Goal: Task Accomplishment & Management: Use online tool/utility

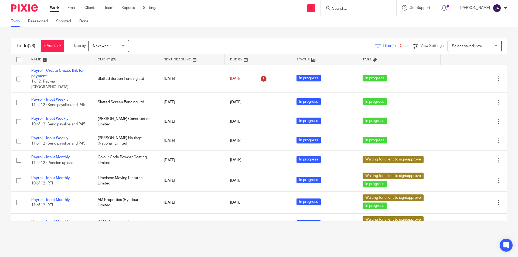
click at [151, 14] on div "Work Email Clients Team Reports Settings Work Email Clients Team Reports Settin…" at bounding box center [105, 8] width 121 height 16
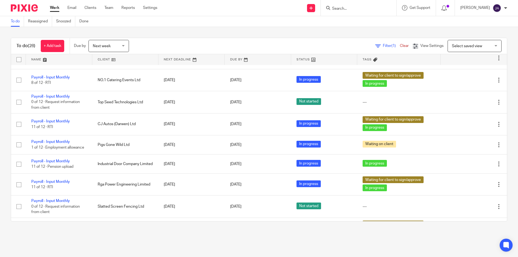
scroll to position [455, 0]
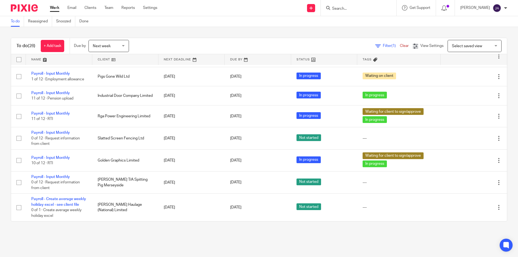
click at [128, 61] on link at bounding box center [125, 59] width 66 height 11
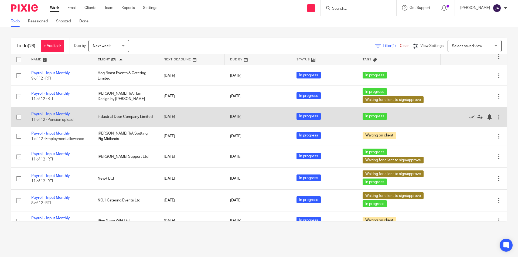
scroll to position [189, 0]
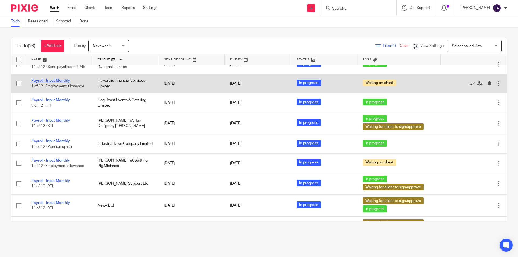
click at [62, 83] on link "Payroll - Input Monthly" at bounding box center [50, 81] width 39 height 4
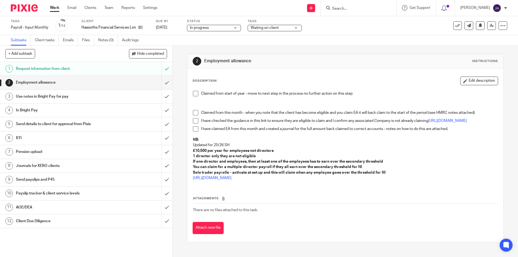
click at [195, 94] on span at bounding box center [195, 93] width 5 height 5
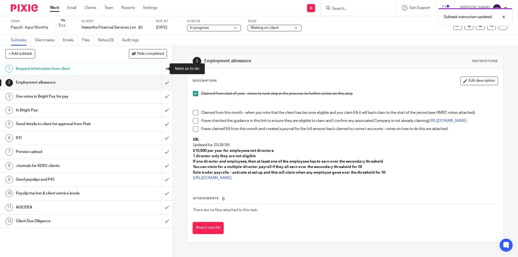
click at [164, 69] on input "submit" at bounding box center [86, 68] width 172 height 13
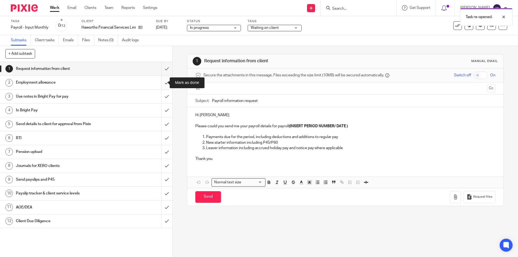
click at [163, 82] on input "submit" at bounding box center [86, 82] width 172 height 13
click at [162, 71] on input "submit" at bounding box center [86, 68] width 172 height 13
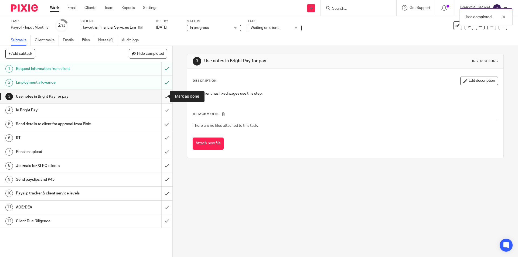
click at [162, 96] on input "submit" at bounding box center [86, 96] width 172 height 13
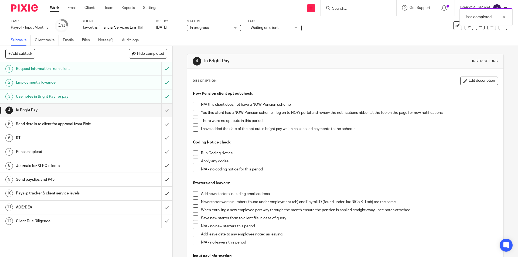
click at [193, 106] on span at bounding box center [195, 104] width 5 height 5
click at [193, 152] on span at bounding box center [195, 153] width 5 height 5
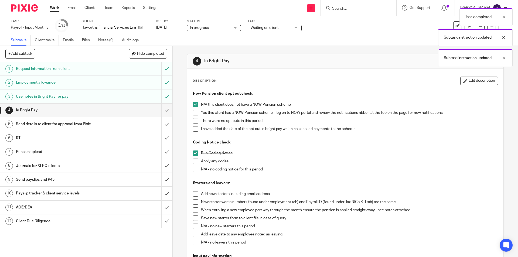
click at [194, 161] on span at bounding box center [195, 161] width 5 height 5
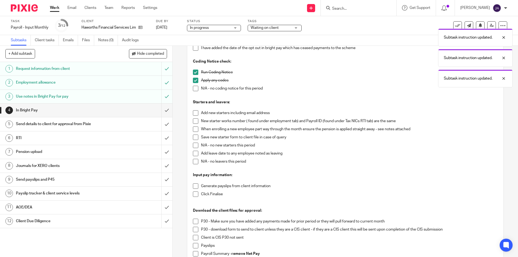
click at [196, 114] on li "Add new starters including email address" at bounding box center [345, 114] width 305 height 8
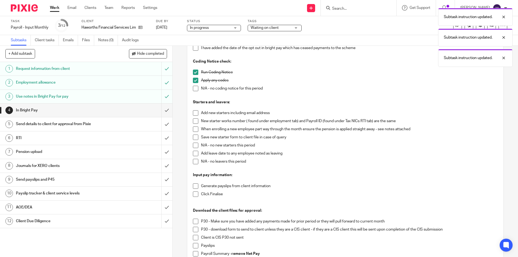
click at [195, 113] on span at bounding box center [195, 112] width 5 height 5
click at [194, 121] on span at bounding box center [195, 120] width 5 height 5
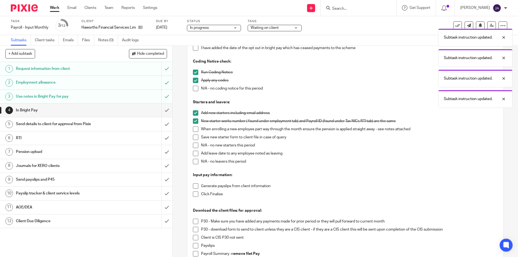
click at [194, 129] on span at bounding box center [195, 129] width 5 height 5
click at [193, 137] on span at bounding box center [195, 137] width 5 height 5
click at [193, 146] on span at bounding box center [195, 145] width 5 height 5
click at [195, 144] on span at bounding box center [195, 145] width 5 height 5
click at [193, 163] on span at bounding box center [195, 161] width 5 height 5
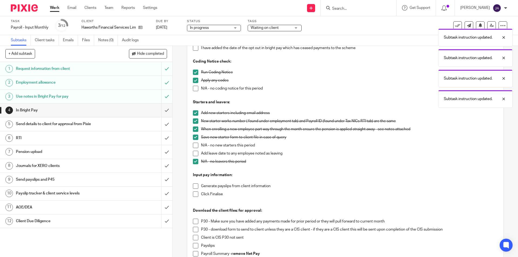
scroll to position [162, 0]
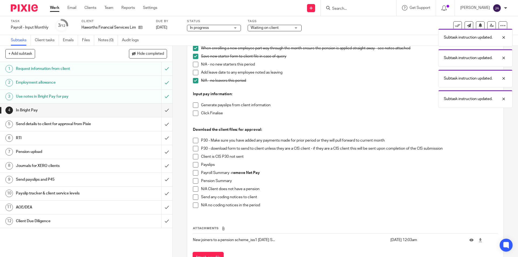
click at [193, 103] on span at bounding box center [195, 105] width 5 height 5
click at [193, 112] on span at bounding box center [195, 113] width 5 height 5
click at [195, 165] on span at bounding box center [195, 164] width 5 height 5
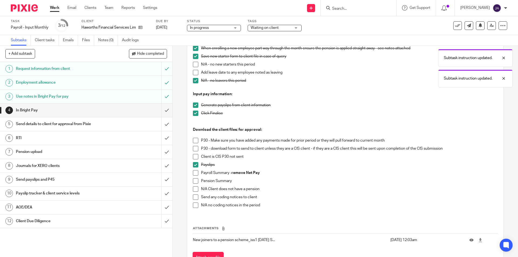
click at [195, 172] on span at bounding box center [195, 172] width 5 height 5
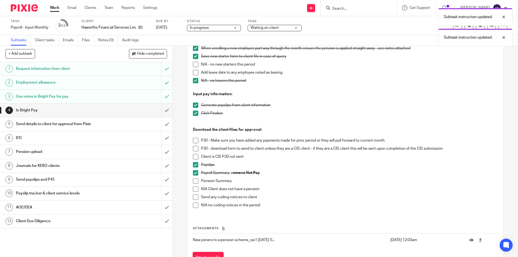
click at [194, 199] on span at bounding box center [195, 197] width 5 height 5
click at [144, 124] on div "Send details to client for approval from Pixie" at bounding box center [86, 124] width 140 height 8
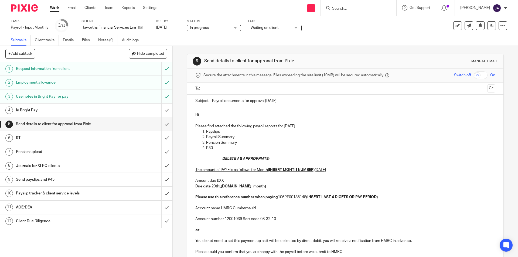
click at [100, 111] on h1 "In Bright Pay" at bounding box center [62, 110] width 93 height 8
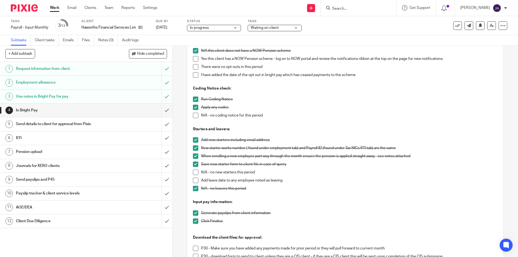
scroll to position [135, 0]
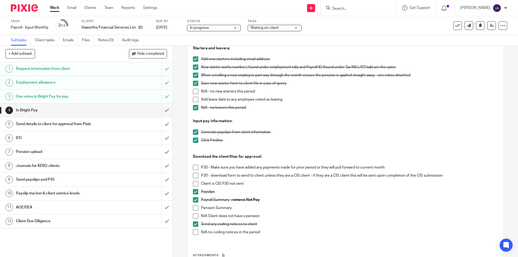
click at [194, 166] on span at bounding box center [195, 167] width 5 height 5
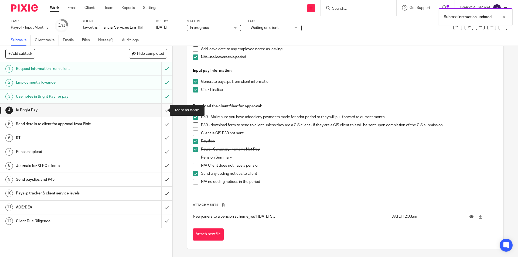
click at [160, 109] on input "submit" at bounding box center [86, 110] width 172 height 13
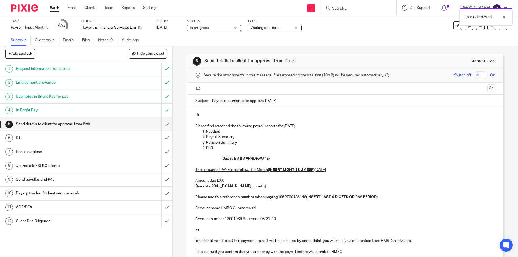
click at [233, 88] on input "text" at bounding box center [344, 89] width 279 height 6
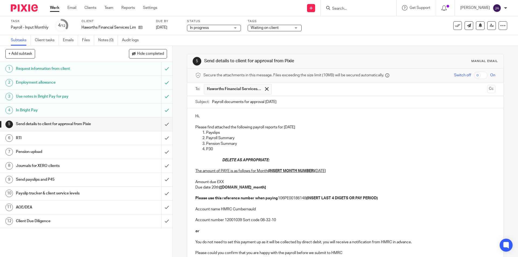
click at [212, 102] on input "Payroll documents for approval September 2025" at bounding box center [353, 102] width 283 height 12
click at [210, 102] on div "Subject: Payroll documents for approval September 2025" at bounding box center [345, 102] width 300 height 12
click at [212, 102] on input "Payroll documents for approval September 2025" at bounding box center [353, 102] width 283 height 12
click at [212, 101] on input "Payroll documents for approval September 2025" at bounding box center [353, 102] width 283 height 12
paste input "Month 5 Haworths Financial Services Ltd"
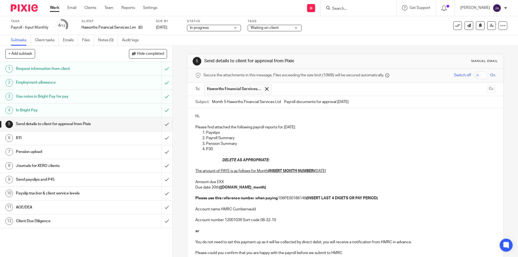
click at [225, 103] on input "Month 5 Haworths Financial Services Ltd Payroll documents for approval Septembe…" at bounding box center [353, 102] width 283 height 12
type input "Month 6 Haworths Financial Services Ltd Payroll documents for approval Septembe…"
click at [315, 120] on p at bounding box center [345, 121] width 300 height 5
click at [216, 118] on p "Hi," at bounding box center [345, 116] width 300 height 5
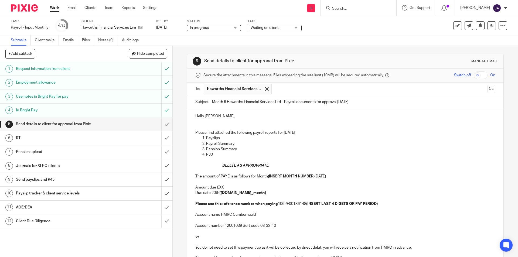
click at [318, 133] on p "Please find attached the following payroll reports for September 2025" at bounding box center [345, 132] width 300 height 5
click at [333, 135] on p "Please find attached the following payroll reports for September 2025, month 6" at bounding box center [345, 132] width 300 height 5
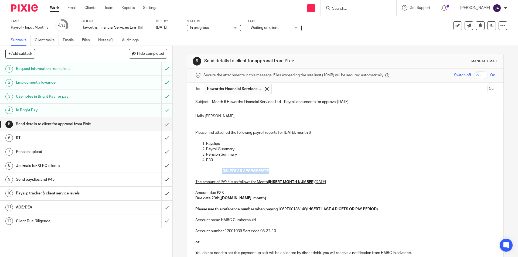
drag, startPoint x: 271, startPoint y: 172, endPoint x: 204, endPoint y: 172, distance: 67.2
click at [204, 172] on div "Hello John, Please find attached the following payroll reports for September 20…" at bounding box center [345, 189] width 316 height 162
click at [214, 160] on p "P30" at bounding box center [350, 160] width 289 height 5
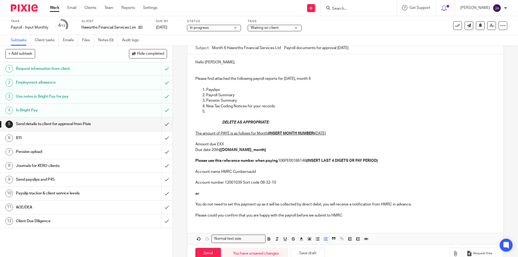
scroll to position [67, 0]
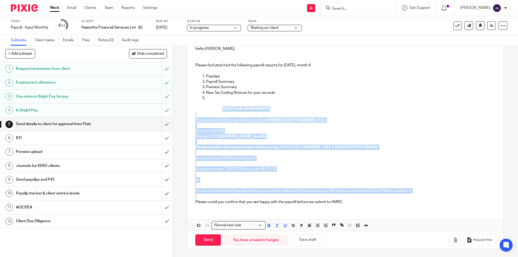
drag, startPoint x: 415, startPoint y: 195, endPoint x: 204, endPoint y: 107, distance: 228.8
click at [204, 107] on div "Hello John, Please find attached the following payroll reports for September 20…" at bounding box center [345, 125] width 316 height 168
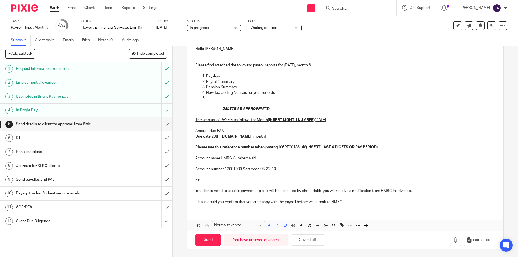
scroll to position [32, 0]
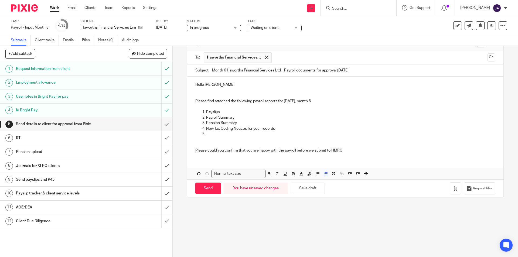
drag, startPoint x: 204, startPoint y: 134, endPoint x: 189, endPoint y: 135, distance: 14.9
click at [189, 135] on div "Hello John, Please find attached the following payroll reports for September 20…" at bounding box center [345, 117] width 316 height 80
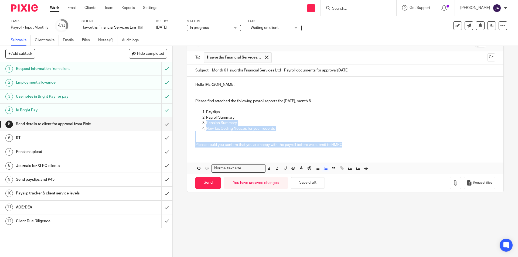
scroll to position [0, 0]
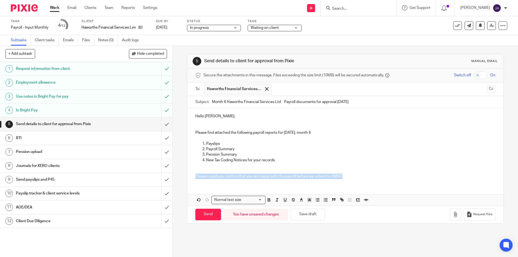
drag, startPoint x: 358, startPoint y: 146, endPoint x: 192, endPoint y: 176, distance: 169.0
click at [192, 176] on div "Hello John, Please find attached the following payroll reports for September 20…" at bounding box center [345, 145] width 316 height 75
drag, startPoint x: 264, startPoint y: 200, endPoint x: 271, endPoint y: 200, distance: 7.0
click at [265, 200] on button "button" at bounding box center [268, 200] width 7 height 7
click at [275, 200] on icon "button" at bounding box center [277, 199] width 5 height 5
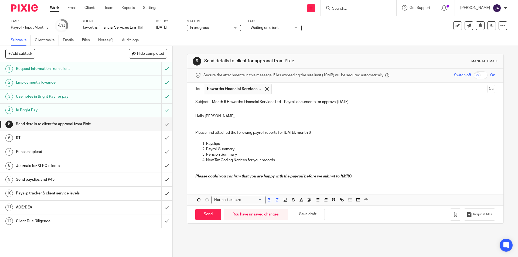
click at [267, 191] on div "Hello John, Please find attached the following payroll reports for September 20…" at bounding box center [345, 156] width 316 height 97
drag, startPoint x: 327, startPoint y: 186, endPoint x: 344, endPoint y: 182, distance: 17.3
click at [328, 186] on div "Hello John, Please find attached the following payroll reports for September 20…" at bounding box center [345, 156] width 316 height 97
click at [370, 173] on p "Please could you confirm that you are happy with the payroll before we submit t…" at bounding box center [345, 173] width 300 height 11
click at [212, 119] on p "Hello John," at bounding box center [345, 116] width 300 height 5
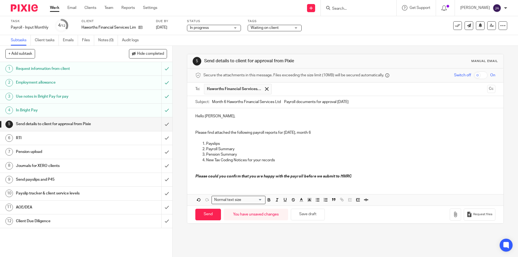
click at [204, 124] on p at bounding box center [345, 121] width 300 height 5
click at [453, 214] on icon "button" at bounding box center [455, 214] width 5 height 5
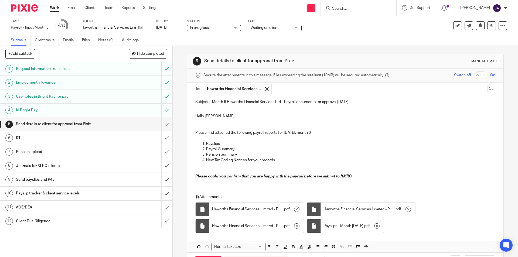
scroll to position [22, 0]
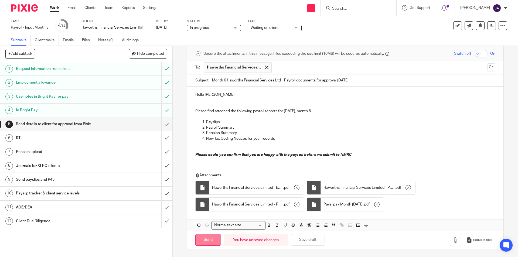
click at [212, 244] on input "Send" at bounding box center [208, 240] width 26 height 12
type input "Sent"
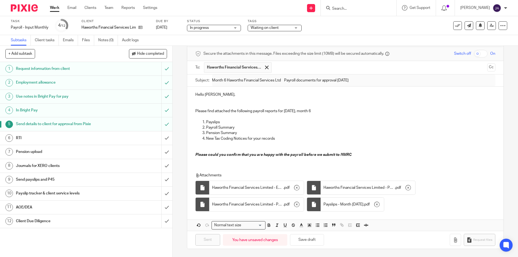
click at [85, 190] on h1 "Payslip tracker & client service levels" at bounding box center [62, 193] width 93 height 8
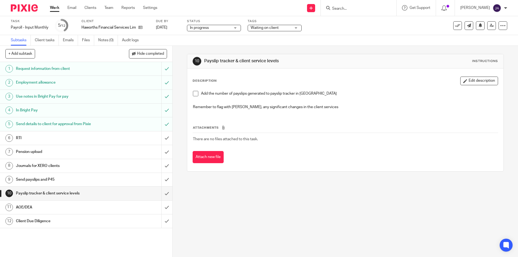
click at [44, 219] on h1 "Client Due Diligence" at bounding box center [62, 221] width 93 height 8
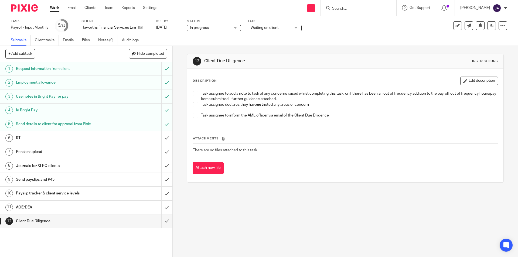
click at [195, 104] on span at bounding box center [195, 104] width 5 height 5
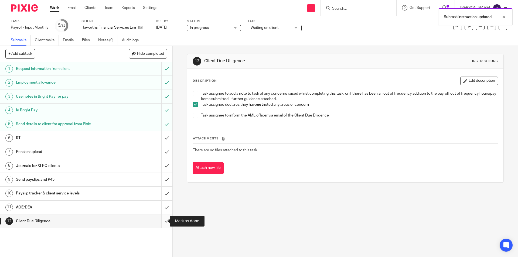
click at [164, 220] on input "submit" at bounding box center [86, 220] width 172 height 13
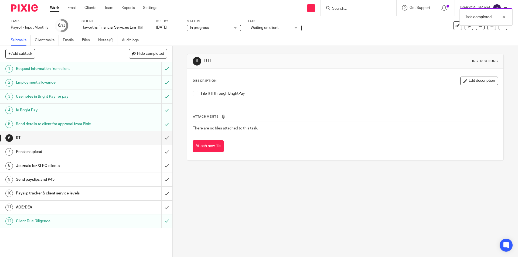
click at [82, 214] on link "12 Client Due Diligence" at bounding box center [80, 220] width 161 height 13
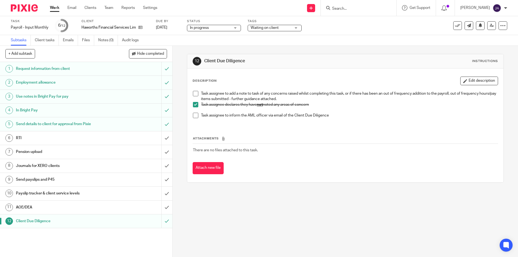
click at [194, 109] on li "Task assignee declares they have not noted any areas of concern" at bounding box center [345, 107] width 305 height 11
click at [107, 209] on div "AOE/DEA" at bounding box center [86, 207] width 140 height 8
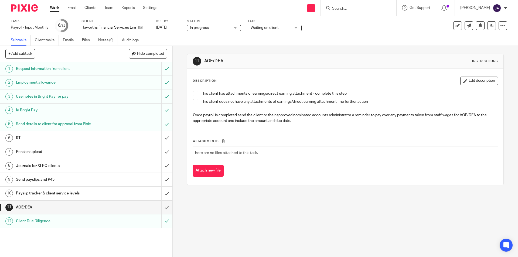
click at [193, 101] on span at bounding box center [195, 101] width 5 height 5
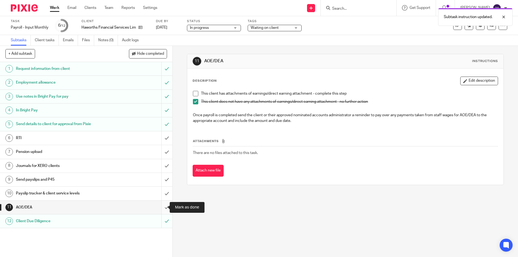
click at [159, 208] on input "submit" at bounding box center [86, 207] width 172 height 13
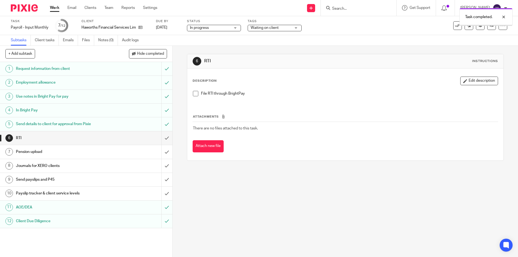
click at [130, 193] on div "Payslip tracker & client service levels" at bounding box center [86, 193] width 140 height 8
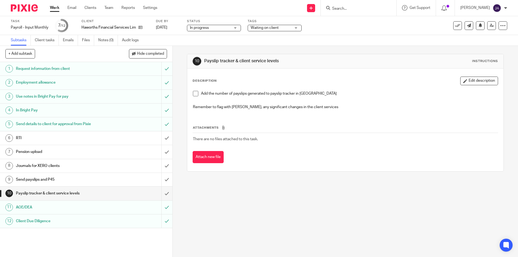
click at [195, 93] on span at bounding box center [195, 93] width 5 height 5
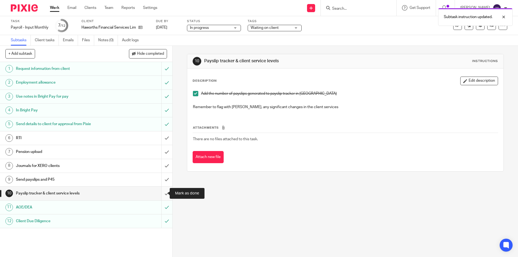
click at [163, 190] on input "submit" at bounding box center [86, 193] width 172 height 13
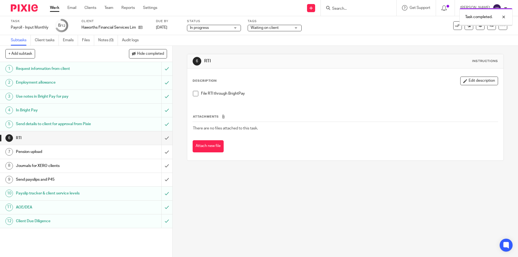
click at [75, 178] on h1 "Send payslips and P45" at bounding box center [62, 180] width 93 height 8
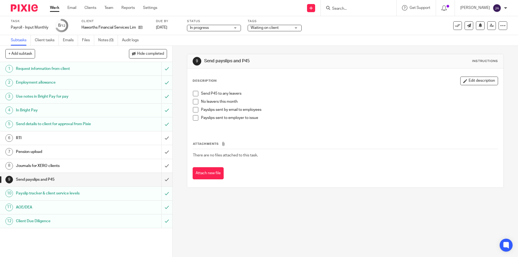
click at [193, 101] on span at bounding box center [195, 101] width 5 height 5
click at [266, 28] on span "Waiting on client" at bounding box center [265, 28] width 28 height 4
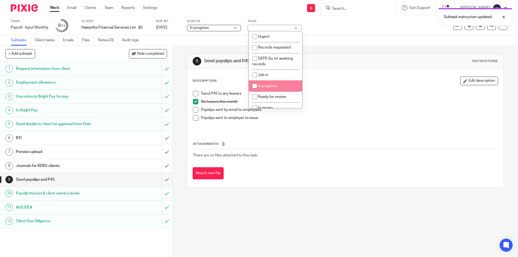
click at [264, 88] on span "In progress" at bounding box center [267, 86] width 19 height 4
checkbox input "true"
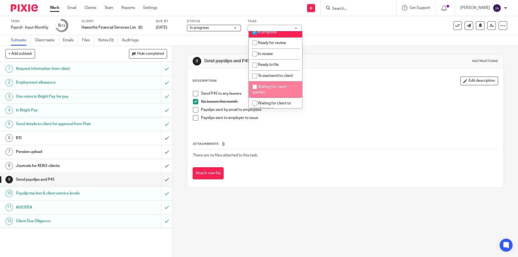
scroll to position [81, 0]
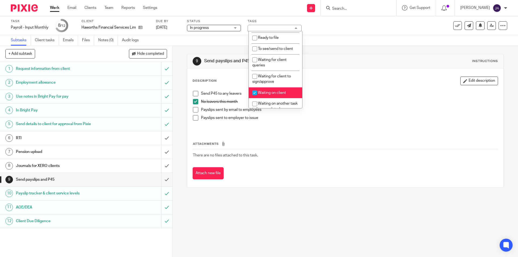
click at [265, 91] on li "Waiting on client" at bounding box center [275, 92] width 53 height 11
checkbox input "false"
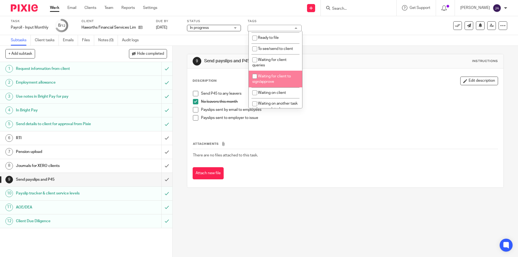
click at [266, 81] on span "Waiting for client to sign/approve" at bounding box center [271, 78] width 39 height 9
checkbox input "true"
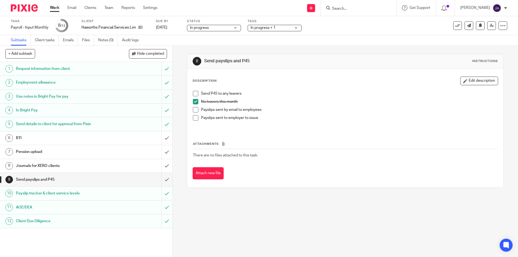
drag, startPoint x: 258, startPoint y: 186, endPoint x: 256, endPoint y: 193, distance: 7.3
click at [259, 189] on div "9 Send payslips and P45 Instructions Description Edit description Send P45 to a…" at bounding box center [345, 121] width 316 height 150
click at [226, 225] on div "9 Send payslips and P45 Instructions Description Edit description Send P45 to a…" at bounding box center [345, 151] width 345 height 211
